Goal: Find specific page/section: Find specific page/section

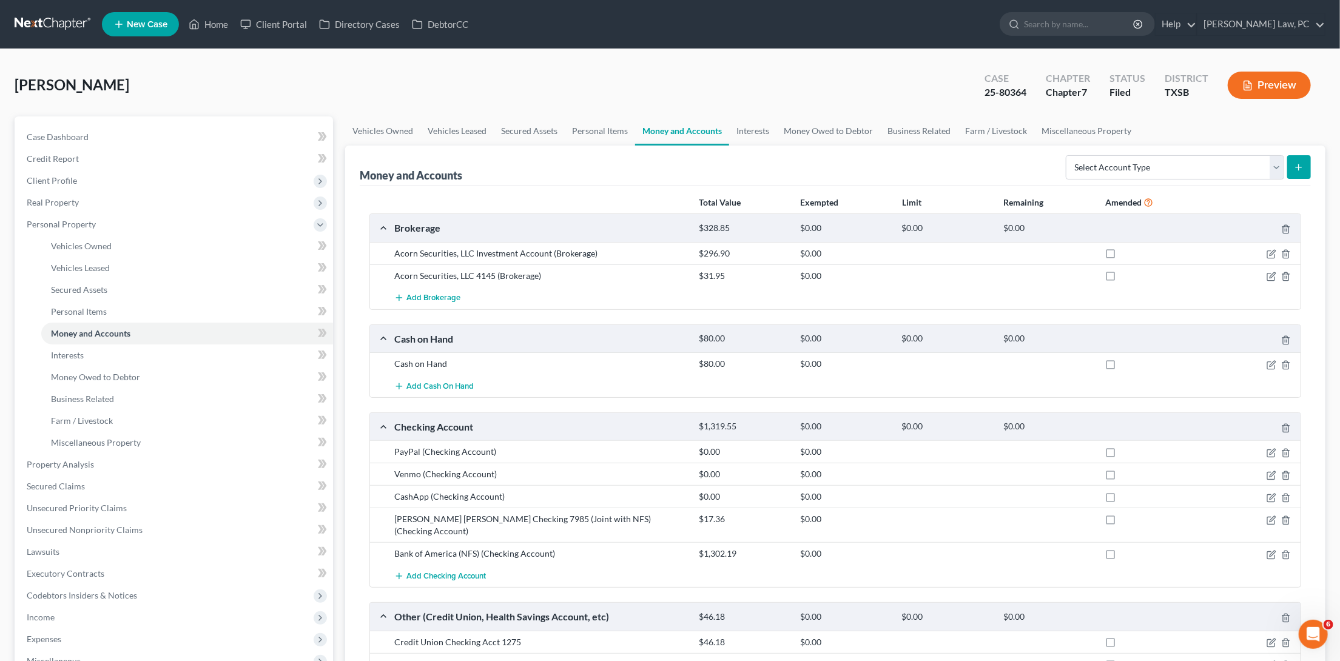
click at [60, 25] on link at bounding box center [54, 24] width 78 height 22
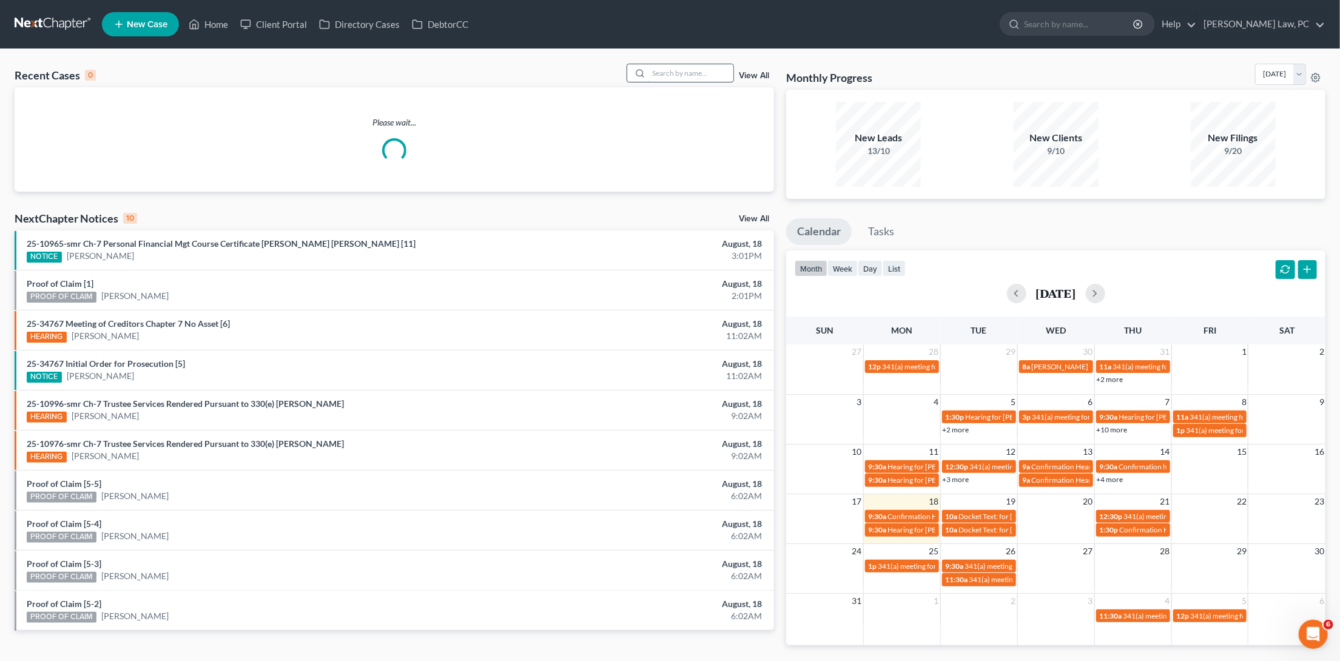
click at [664, 75] on input "search" at bounding box center [691, 73] width 85 height 18
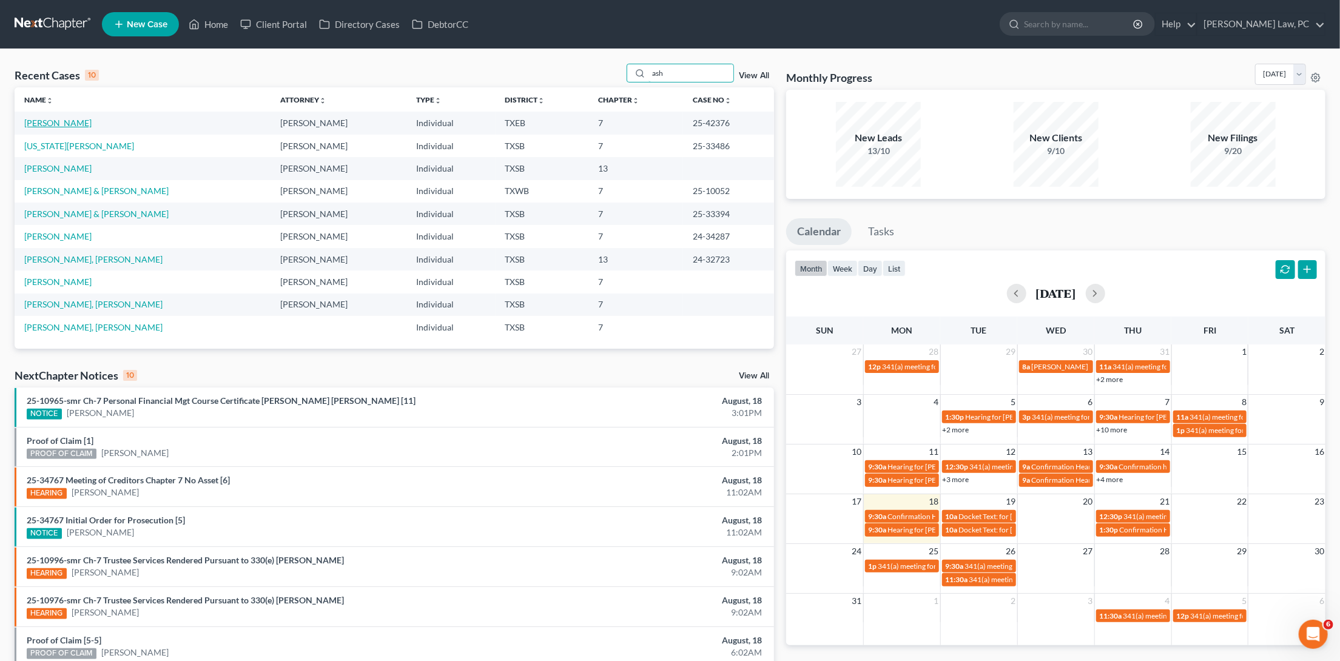
type input "ash"
click at [48, 120] on link "Ash, Jason" at bounding box center [57, 123] width 67 height 10
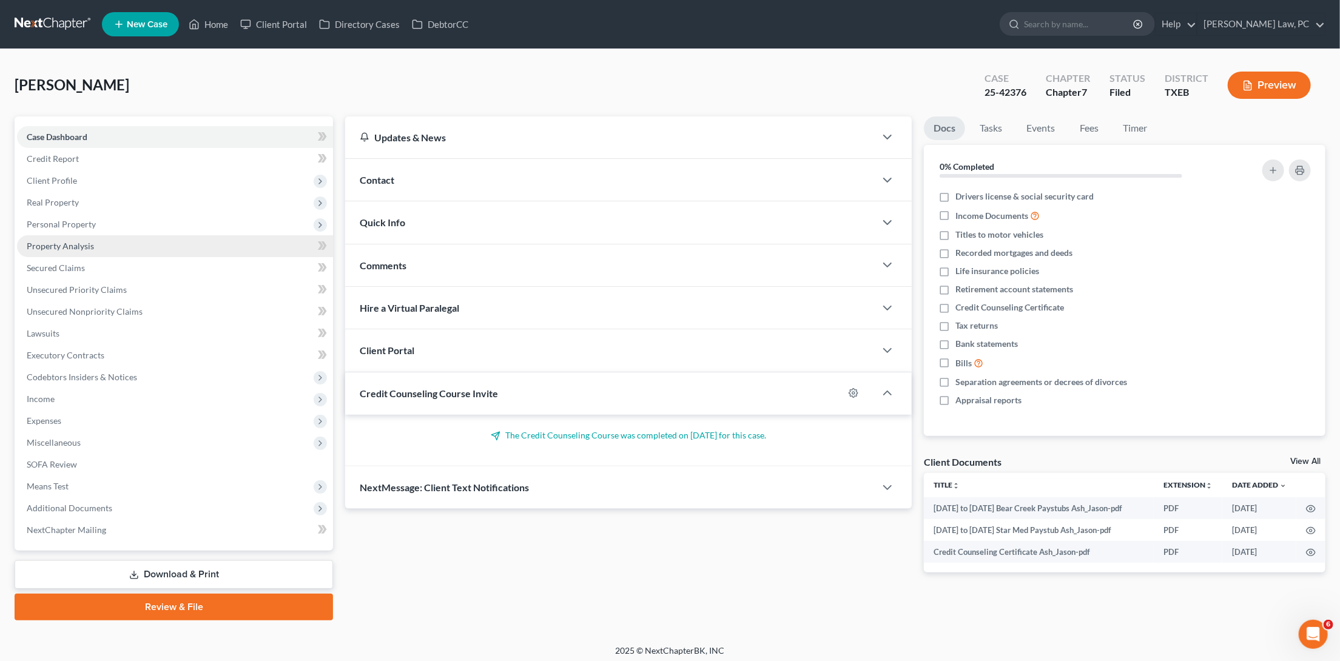
click at [283, 242] on link "Property Analysis" at bounding box center [175, 246] width 316 height 22
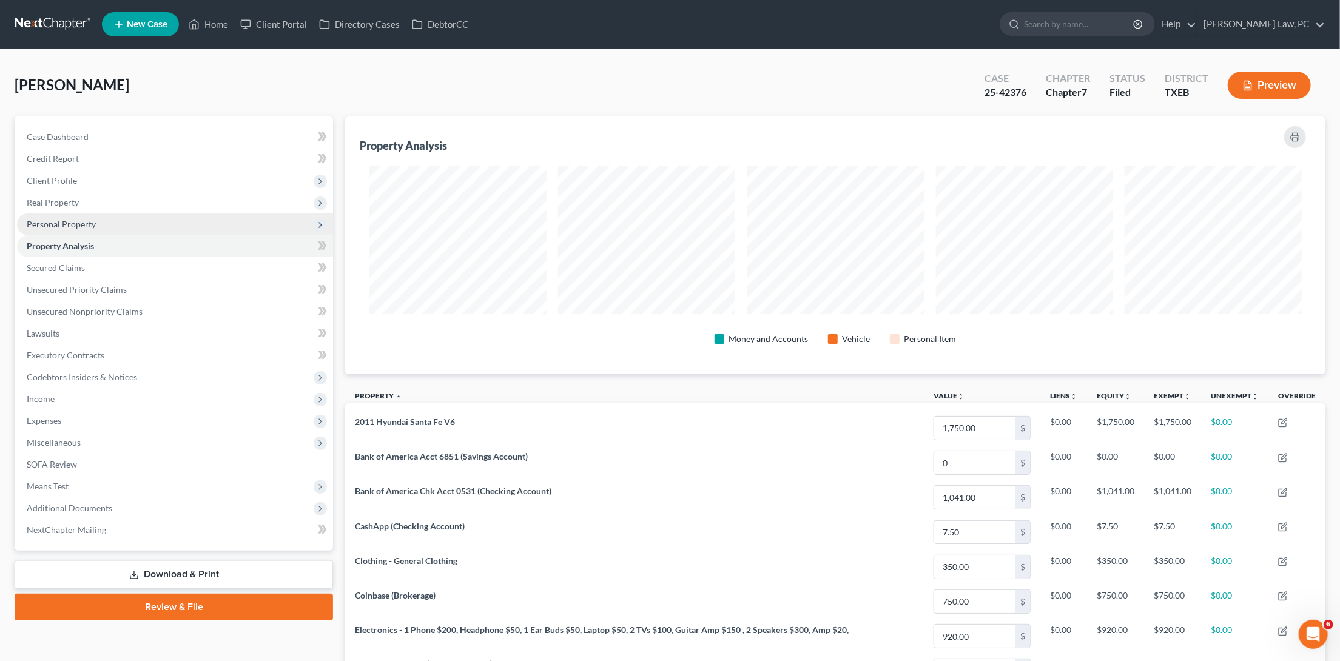
scroll to position [257, 980]
click at [286, 228] on span "Personal Property" at bounding box center [175, 225] width 316 height 22
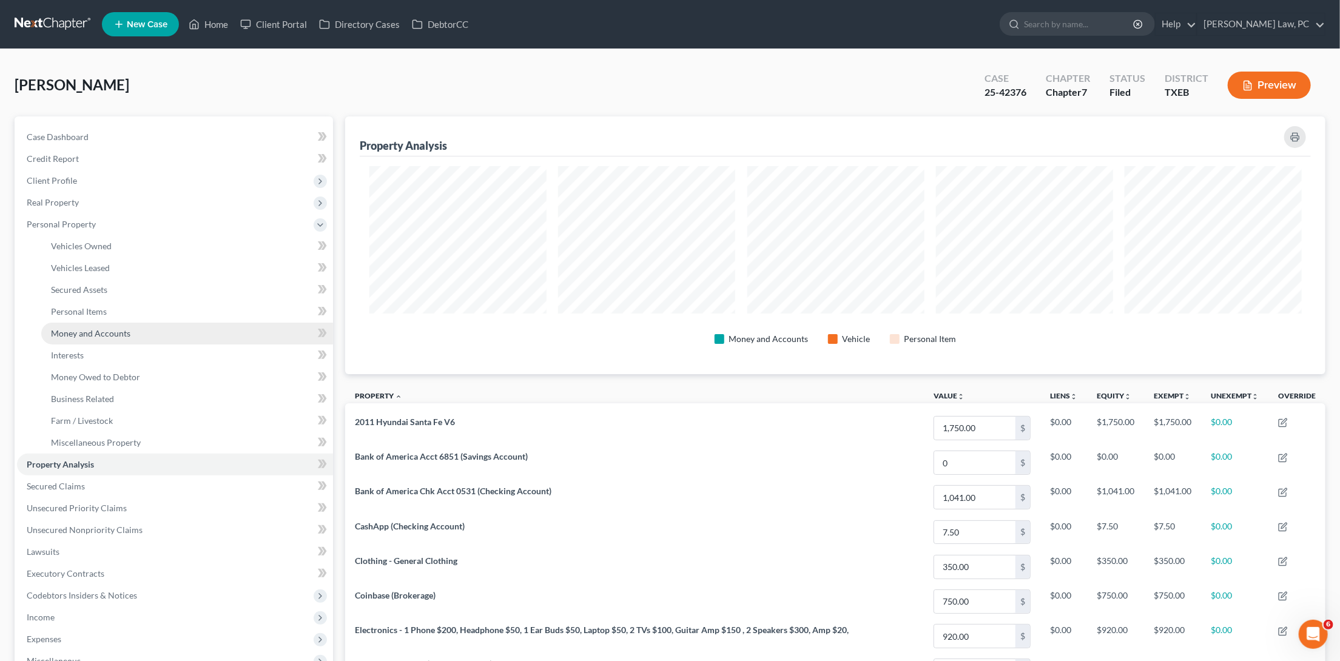
click at [265, 330] on link "Money and Accounts" at bounding box center [187, 334] width 292 height 22
